Goal: Find specific page/section: Find specific page/section

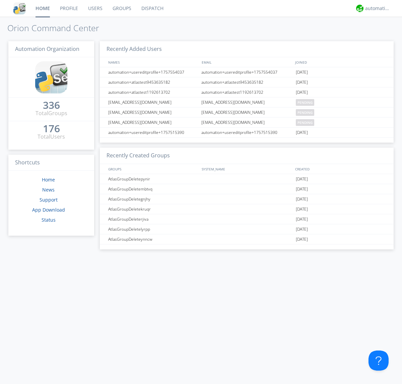
click at [121, 8] on link "Groups" at bounding box center [121, 8] width 29 height 17
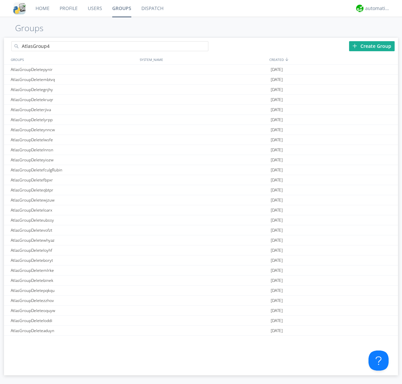
type input "AtlasGroup4"
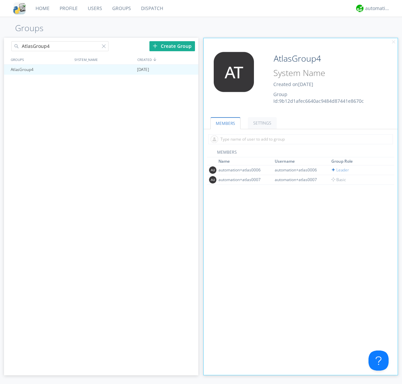
click at [261, 123] on link "SETTINGS" at bounding box center [262, 123] width 29 height 12
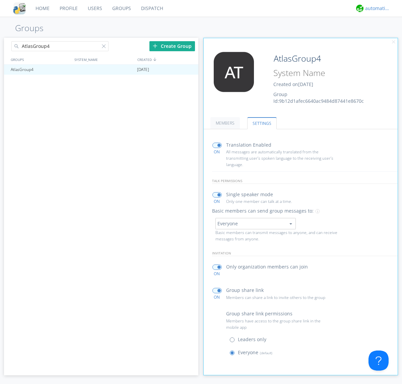
click at [376, 8] on div "automation+atlas" at bounding box center [377, 8] width 25 height 7
